Goal: Task Accomplishment & Management: Manage account settings

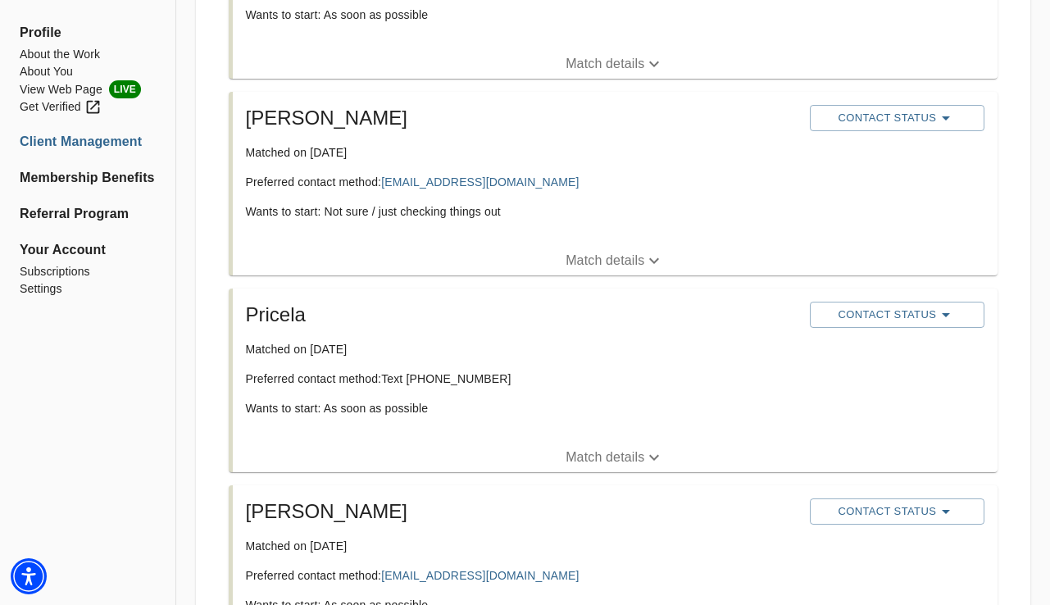
scroll to position [446, 0]
click at [604, 465] on p "Match details" at bounding box center [604, 457] width 79 height 20
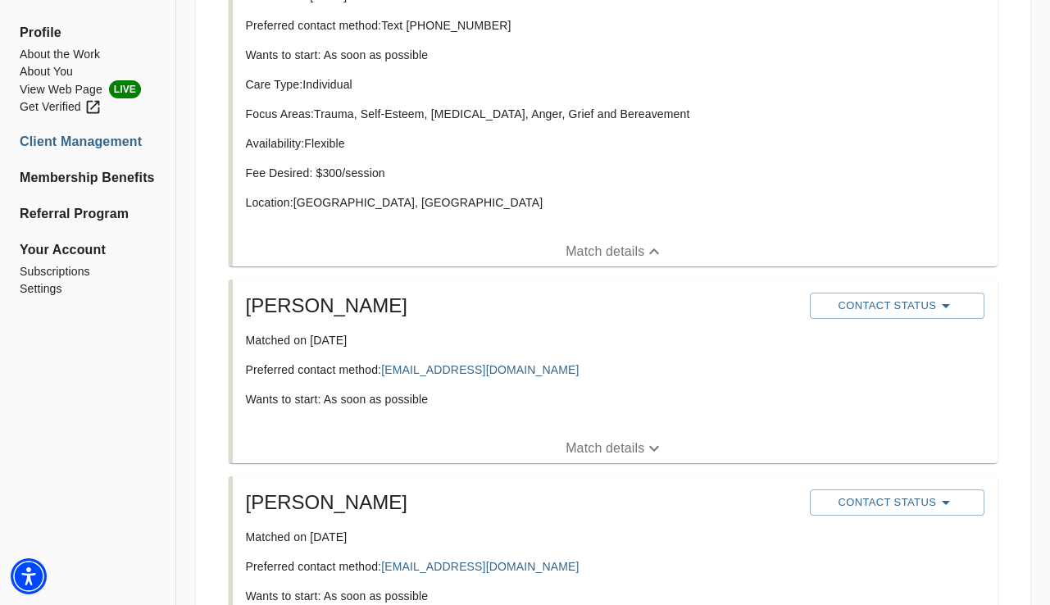
scroll to position [875, 0]
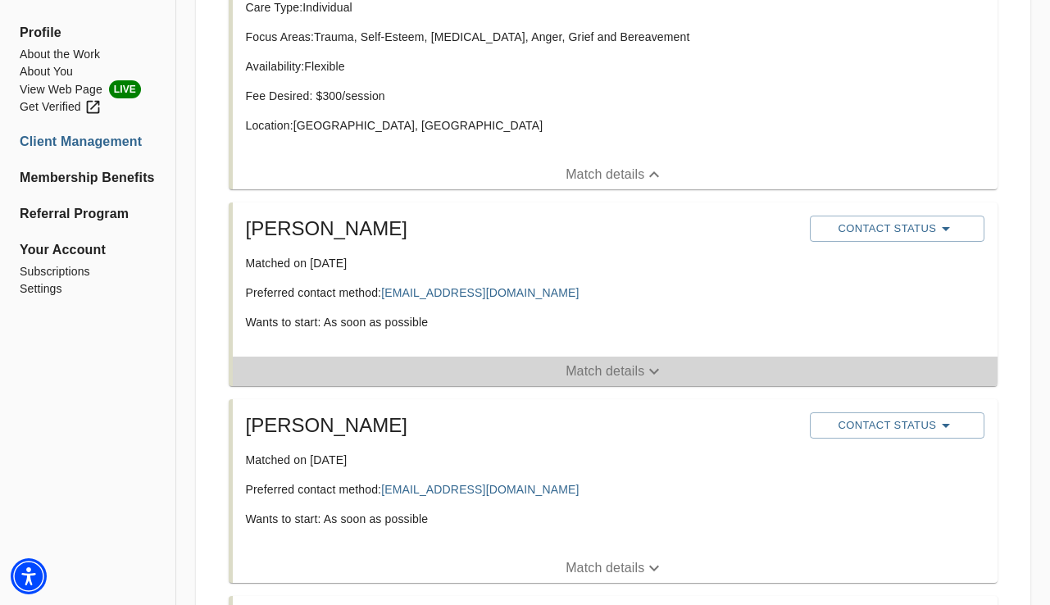
click at [574, 365] on p "Match details" at bounding box center [604, 371] width 79 height 20
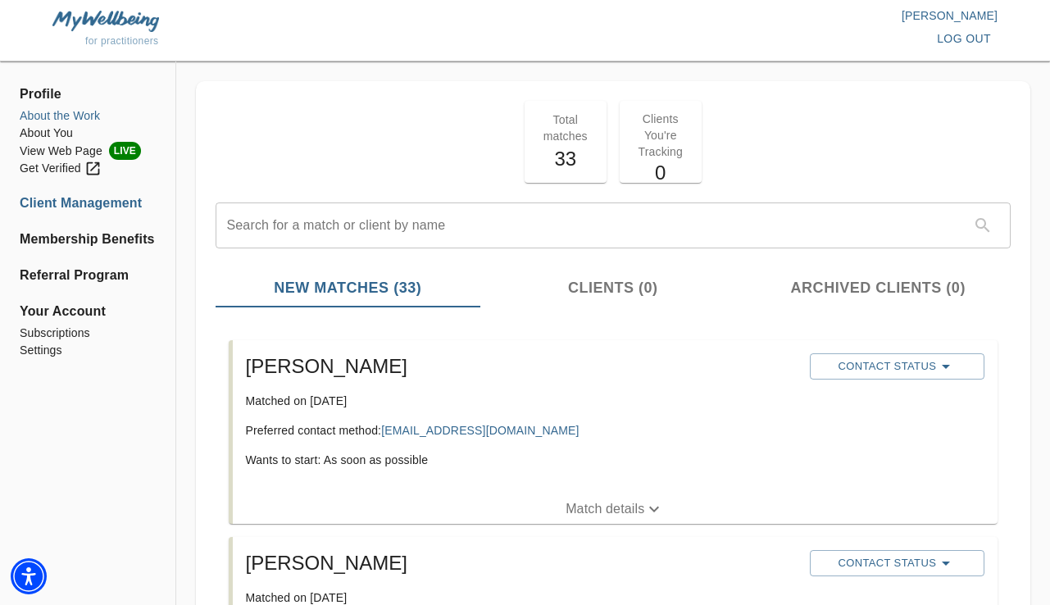
scroll to position [0, 0]
click at [75, 116] on li "About the Work" at bounding box center [88, 115] width 136 height 17
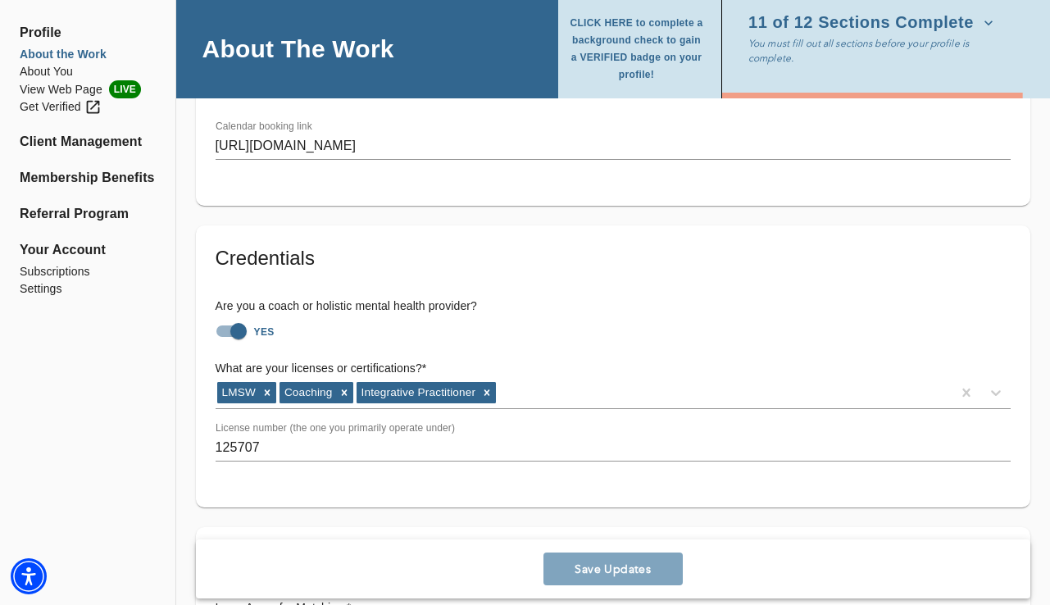
scroll to position [1010, 0]
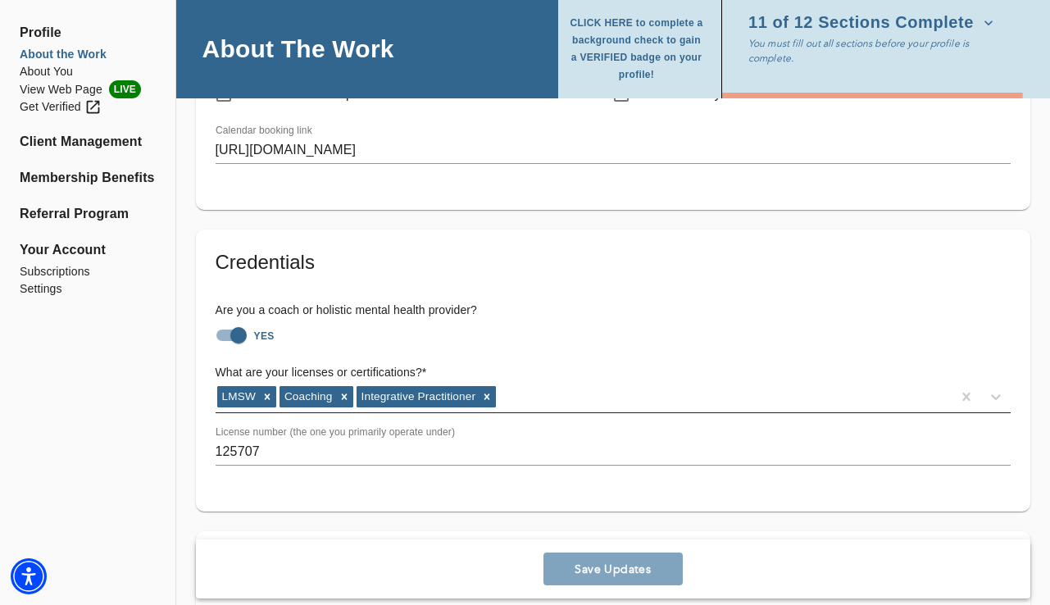
click at [534, 392] on div "LMSW Coaching Integrative Practitioner" at bounding box center [583, 396] width 737 height 26
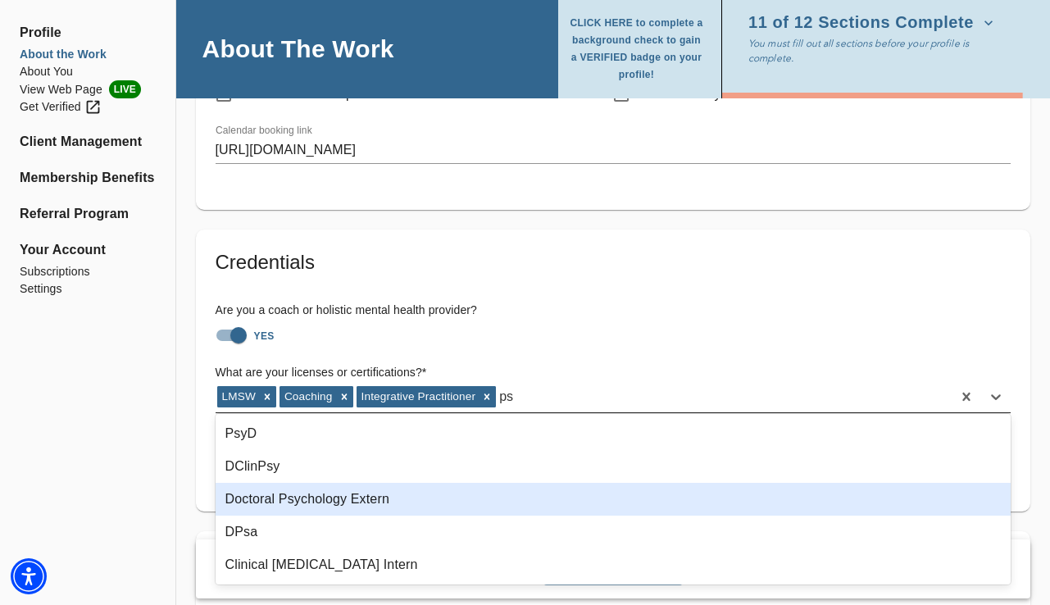
type input "p"
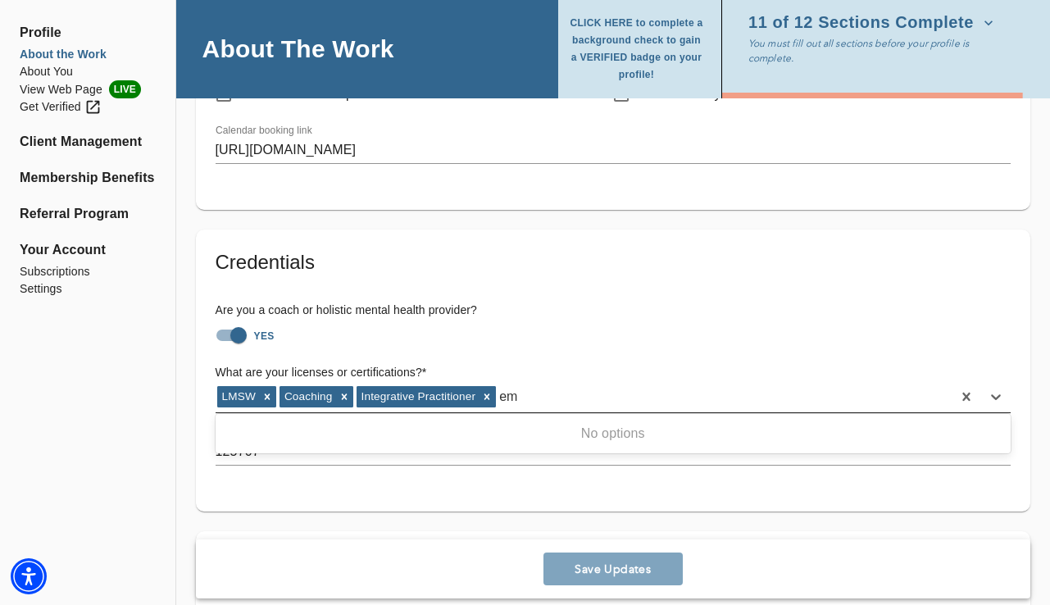
type input "e"
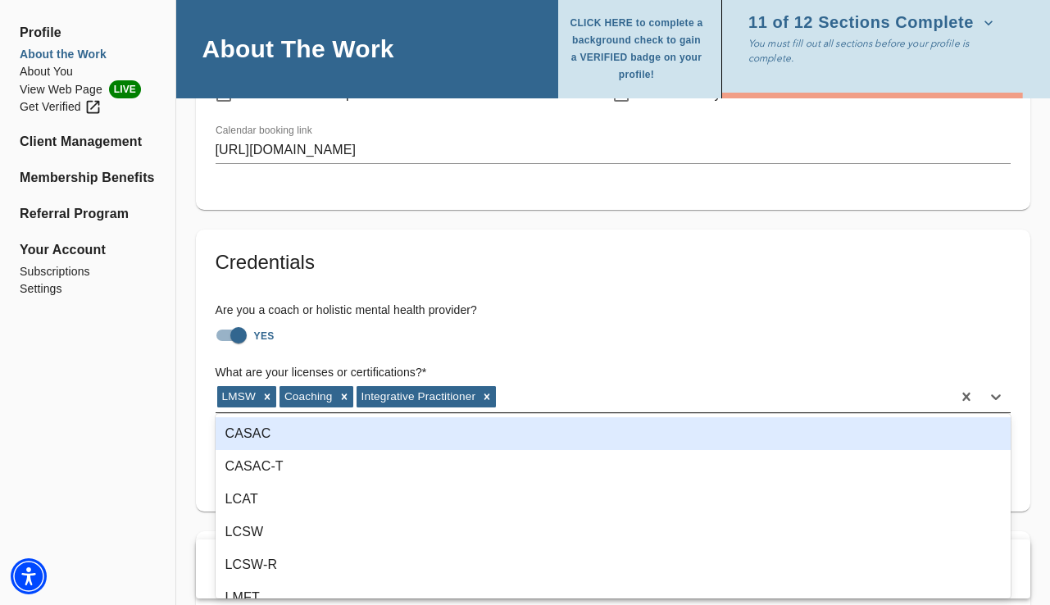
click at [536, 394] on div "LMSW Coaching Integrative Practitioner" at bounding box center [583, 396] width 737 height 26
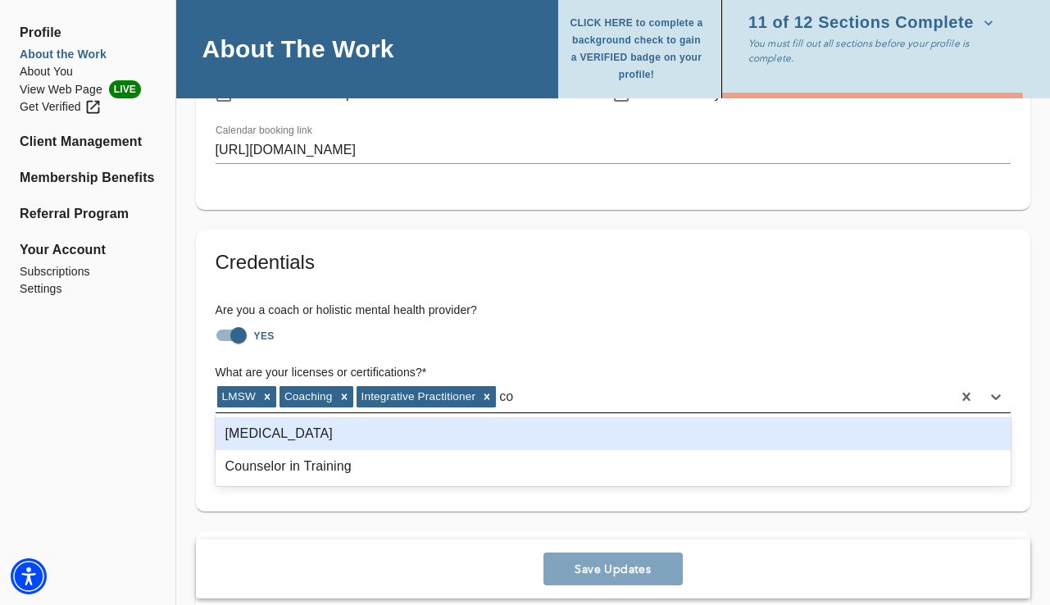
type input "c"
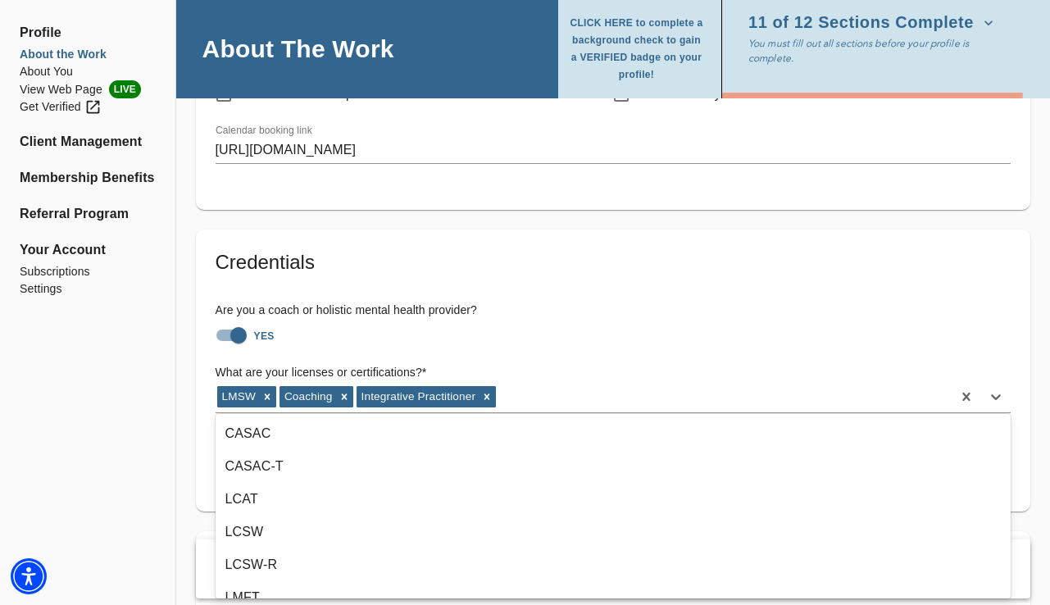
click at [564, 306] on h6 "Are you a coach or holistic mental health provider?" at bounding box center [613, 310] width 796 height 18
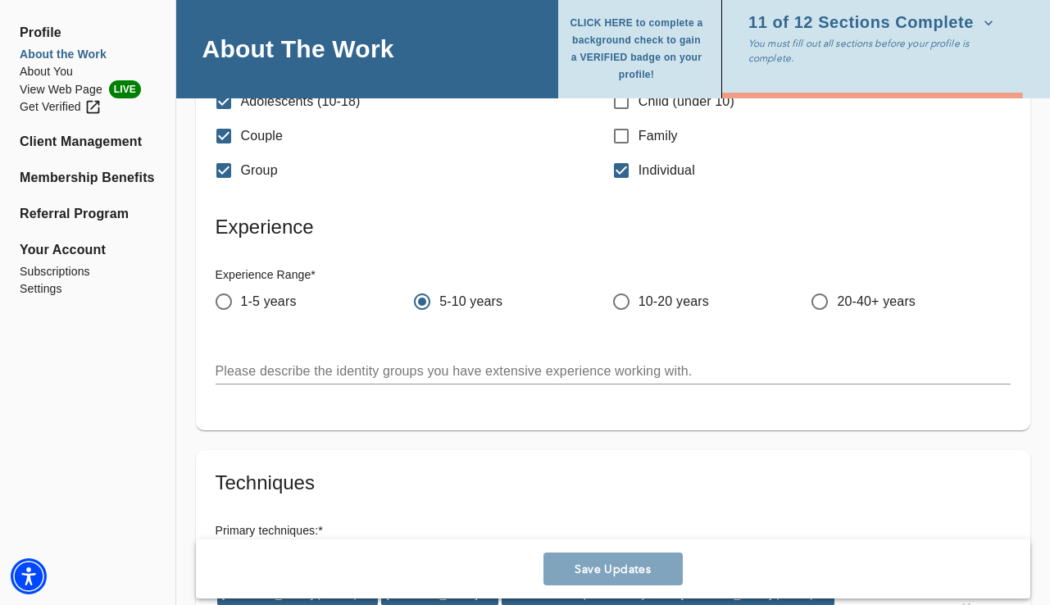
scroll to position [2140, 0]
click at [425, 289] on input "5-10 years" at bounding box center [422, 300] width 34 height 34
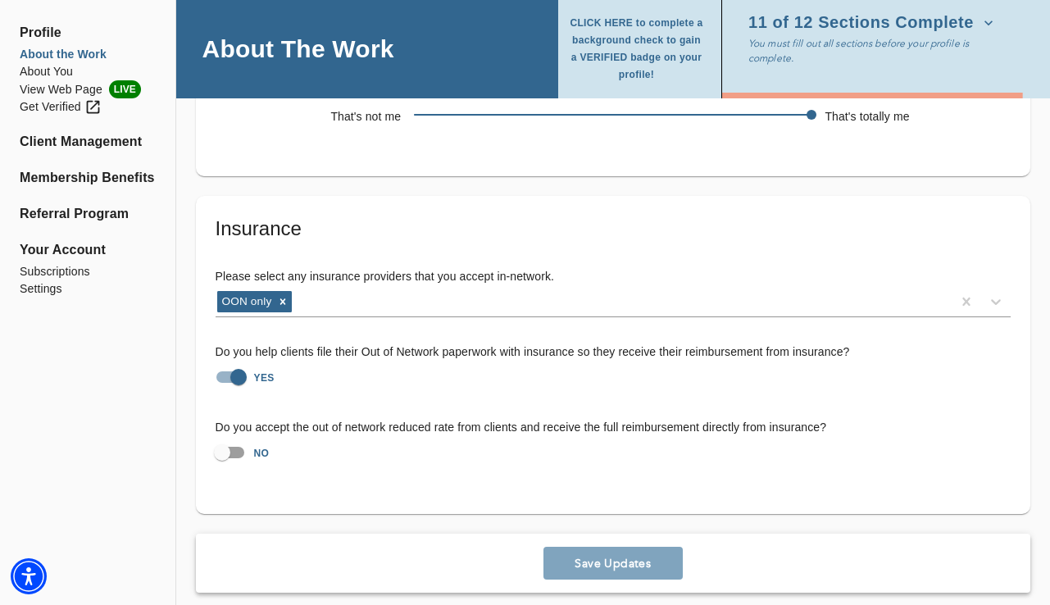
scroll to position [3475, 0]
click at [47, 76] on li "About You" at bounding box center [88, 71] width 136 height 17
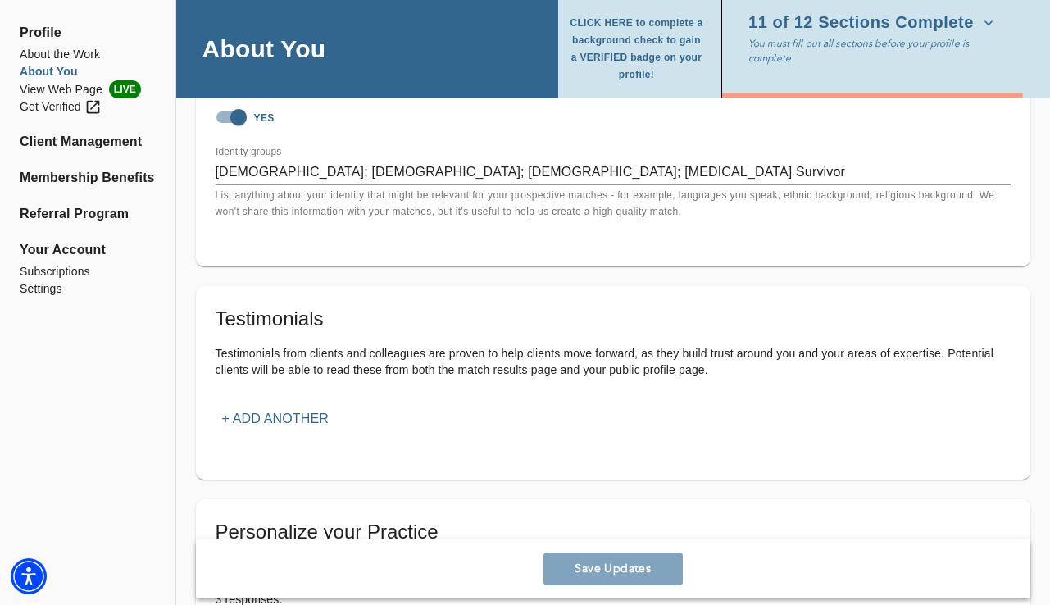
scroll to position [1742, 0]
